Goal: Task Accomplishment & Management: Use online tool/utility

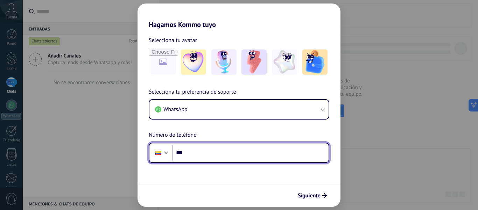
click at [229, 155] on input "***" at bounding box center [251, 153] width 156 height 16
type input "**********"
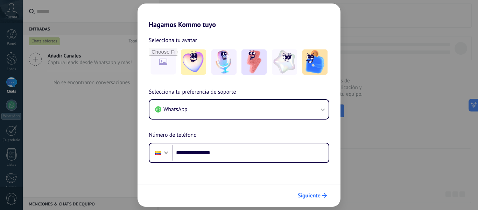
click at [307, 198] on span "Siguiente" at bounding box center [309, 195] width 23 height 5
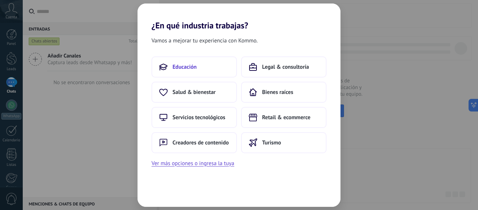
click at [192, 68] on span "Educación" at bounding box center [185, 66] width 24 height 7
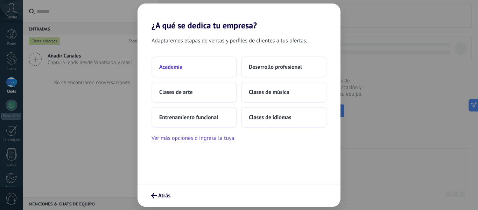
click at [184, 63] on button "Academia" at bounding box center [194, 66] width 85 height 21
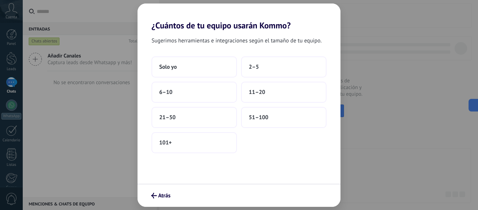
click at [184, 63] on button "Solo yo" at bounding box center [194, 66] width 85 height 21
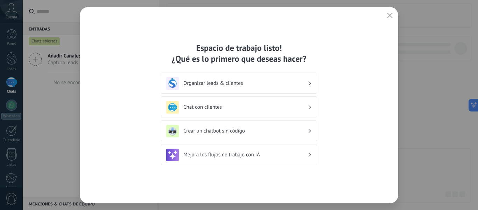
click at [270, 89] on div "Organizar leads & clientes" at bounding box center [239, 83] width 146 height 13
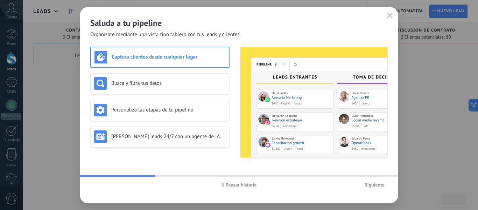
click at [389, 15] on icon "button" at bounding box center [390, 16] width 6 height 6
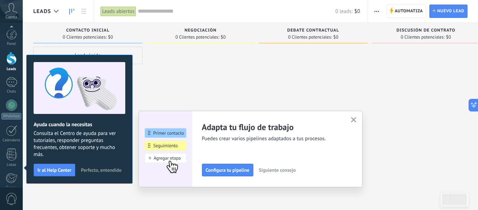
scroll to position [82, 0]
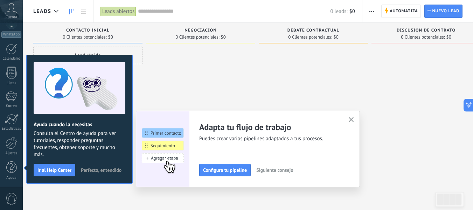
click at [8, 10] on icon at bounding box center [11, 8] width 12 height 10
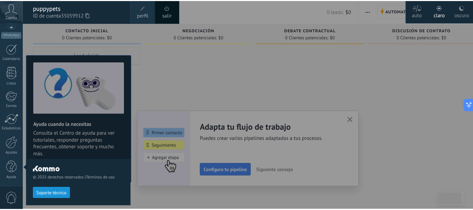
scroll to position [79, 0]
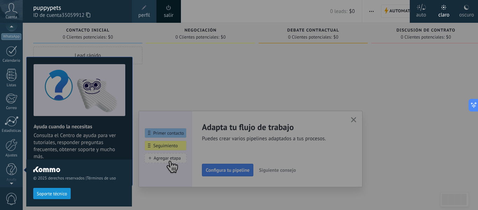
click at [10, 11] on icon at bounding box center [11, 8] width 12 height 10
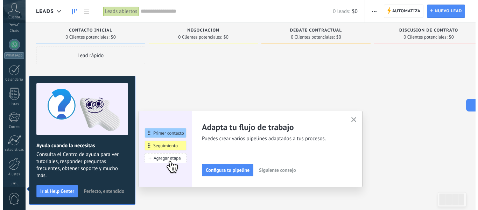
scroll to position [0, 0]
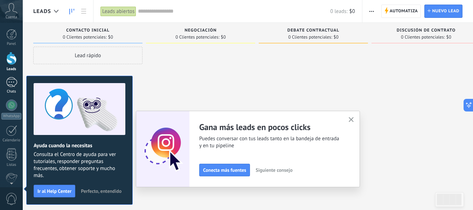
click at [9, 85] on div at bounding box center [11, 82] width 11 height 10
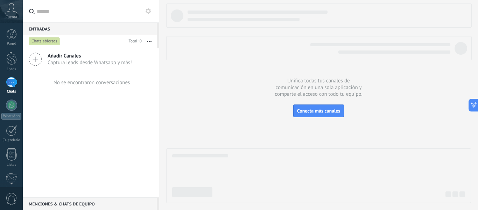
click at [149, 10] on icon at bounding box center [149, 11] width 6 height 6
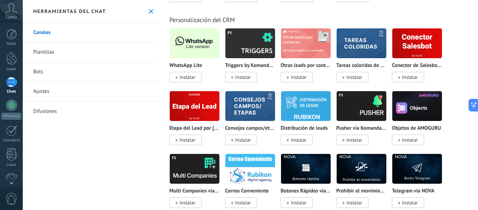
scroll to position [1746, 0]
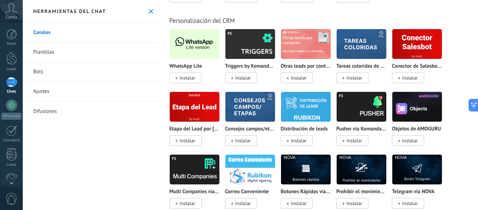
click at [195, 79] on span "Instalar" at bounding box center [188, 78] width 16 height 6
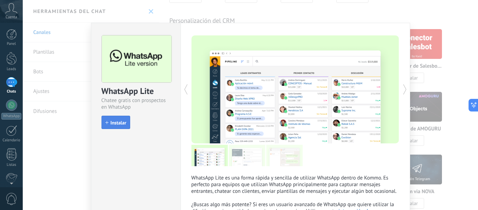
click at [117, 120] on span "Instalar" at bounding box center [119, 122] width 16 height 5
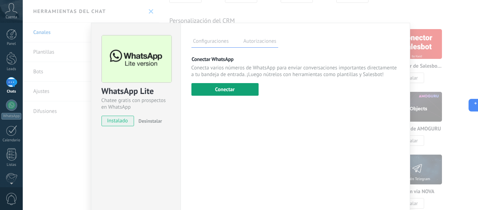
click at [239, 90] on button "Conectar" at bounding box center [224, 89] width 67 height 13
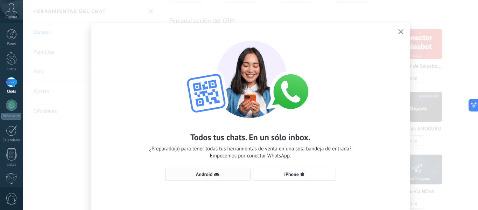
click at [214, 171] on icon "button" at bounding box center [217, 174] width 6 height 6
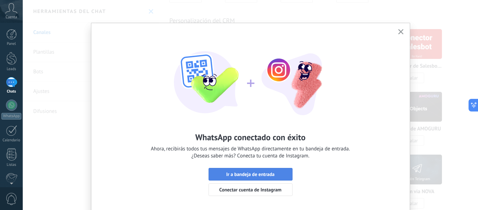
click at [260, 171] on span "Ir a bandeja de entrada" at bounding box center [250, 173] width 48 height 5
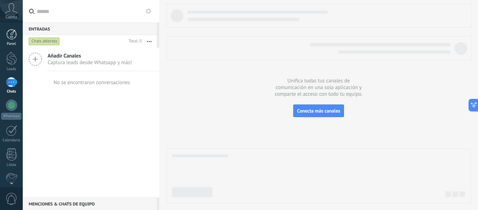
click at [13, 41] on link "Panel" at bounding box center [11, 37] width 23 height 17
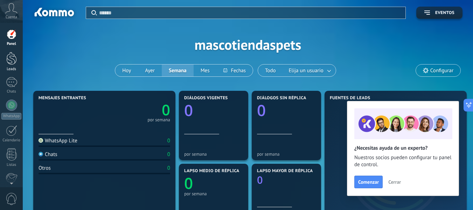
click at [13, 59] on div at bounding box center [11, 58] width 10 height 13
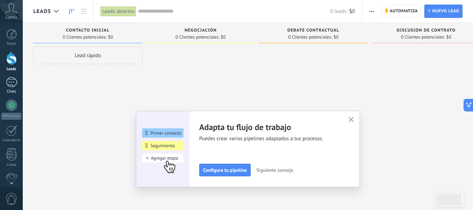
click at [10, 83] on div at bounding box center [11, 82] width 11 height 10
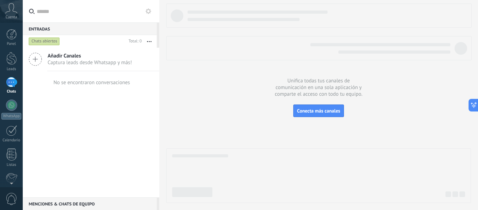
click at [147, 12] on use at bounding box center [149, 11] width 6 height 6
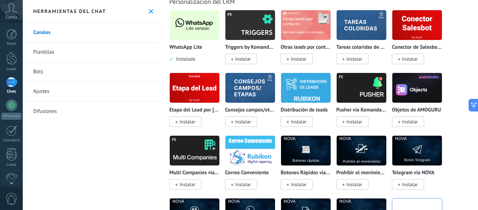
scroll to position [1765, 0]
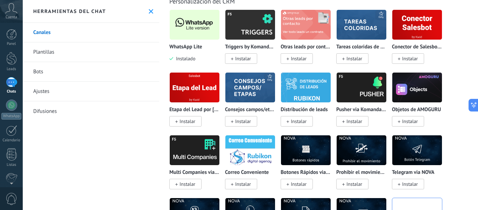
click at [196, 29] on img at bounding box center [195, 25] width 50 height 34
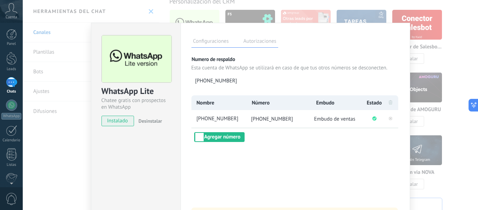
click at [359, 18] on div "WhatsApp Lite Chatee gratis con prospectos en WhatsApp instalado Desinstalar Co…" at bounding box center [250, 105] width 455 height 210
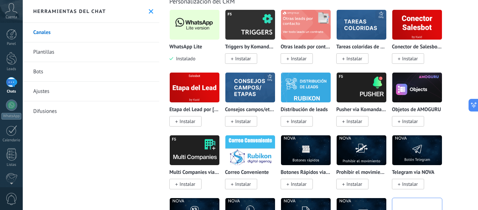
click at [75, 49] on link "Plantillas" at bounding box center [91, 52] width 136 height 20
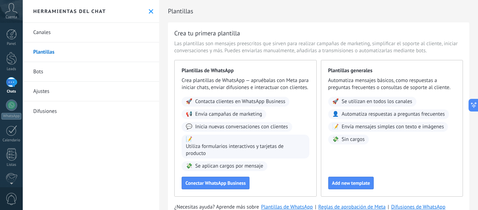
scroll to position [33, 0]
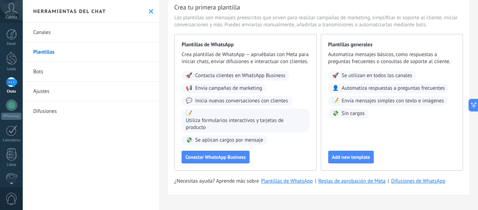
click at [350, 110] on span "Sin cargos" at bounding box center [353, 113] width 23 height 7
click at [360, 157] on span "Add new template" at bounding box center [351, 156] width 38 height 5
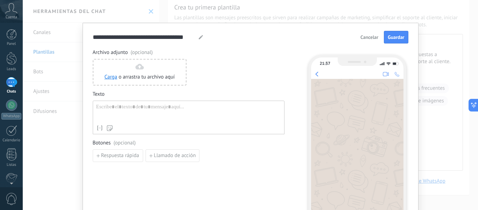
click at [370, 36] on span "Cancelar" at bounding box center [369, 37] width 18 height 5
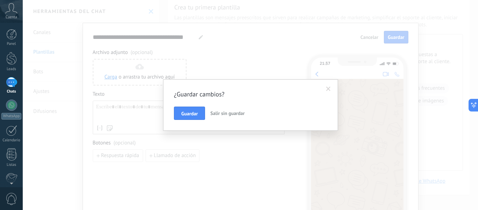
click at [218, 113] on span "Salir sin guardar" at bounding box center [227, 113] width 34 height 6
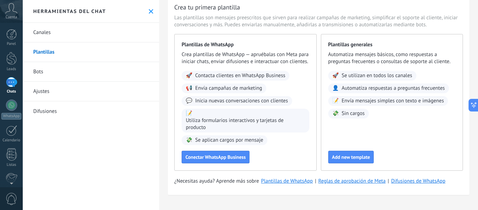
click at [50, 72] on link "Bots" at bounding box center [91, 72] width 136 height 20
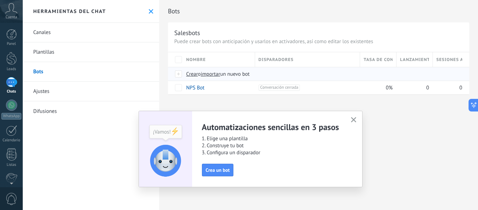
click at [211, 76] on span "importar" at bounding box center [211, 74] width 20 height 7
click at [0, 0] on input "importar un nuevo bot" at bounding box center [0, 0] width 0 height 0
